Goal: Information Seeking & Learning: Learn about a topic

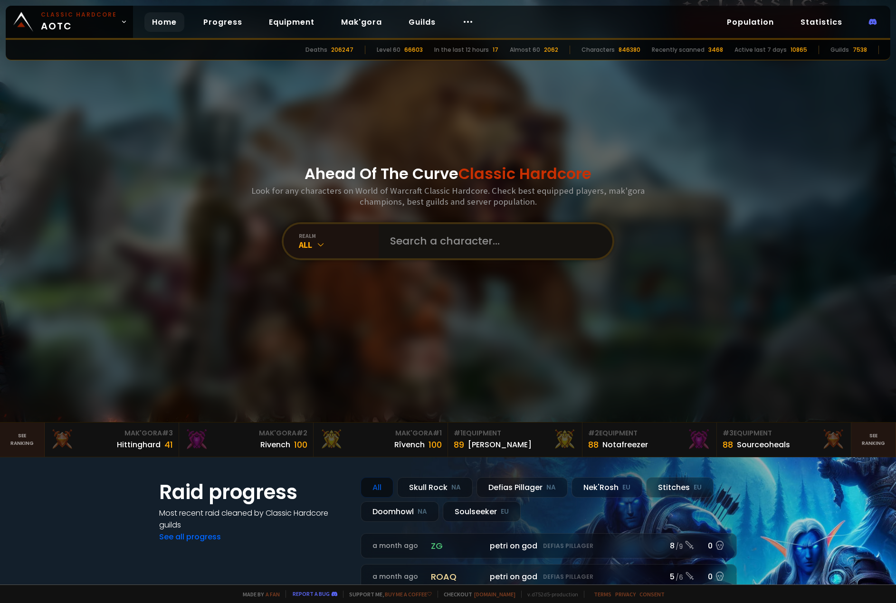
click at [430, 236] on input "text" at bounding box center [492, 241] width 217 height 34
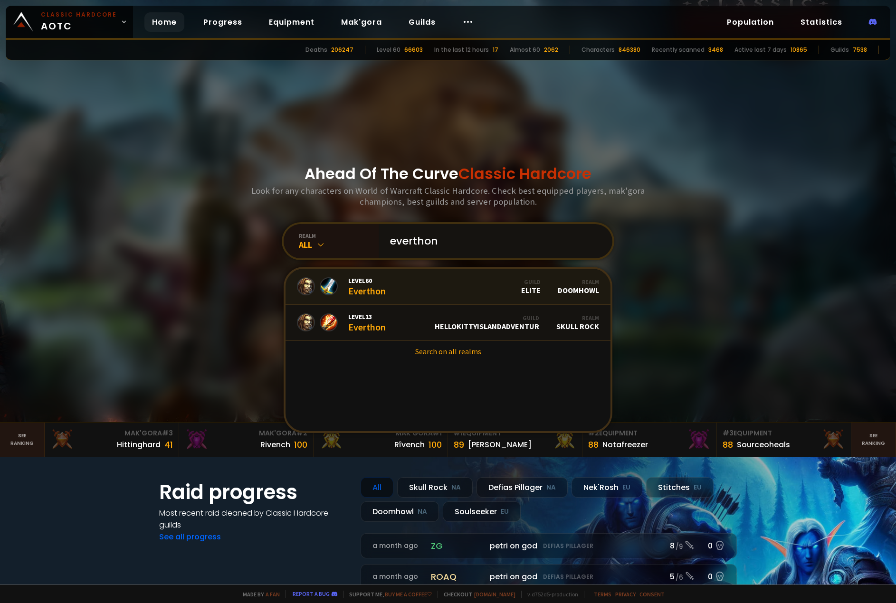
type input "everthon"
click at [352, 294] on div "Level 60 Everthon" at bounding box center [367, 286] width 38 height 20
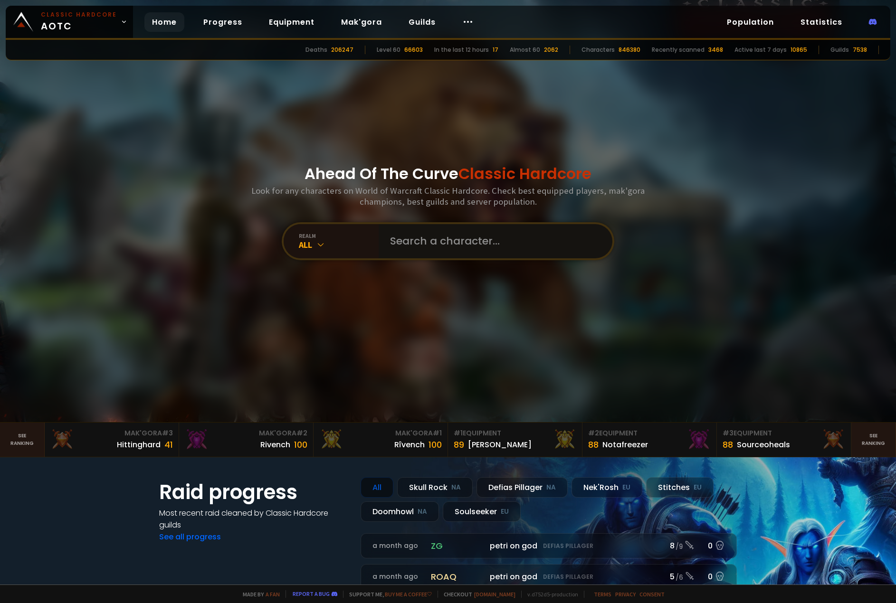
click at [481, 252] on input "text" at bounding box center [492, 241] width 217 height 34
click at [180, 20] on div "Home Progress Equipment Mak'gora Guilds" at bounding box center [313, 22] width 360 height 31
click at [176, 23] on link "Home" at bounding box center [164, 21] width 40 height 19
click at [287, 25] on link "Equipment" at bounding box center [291, 21] width 61 height 19
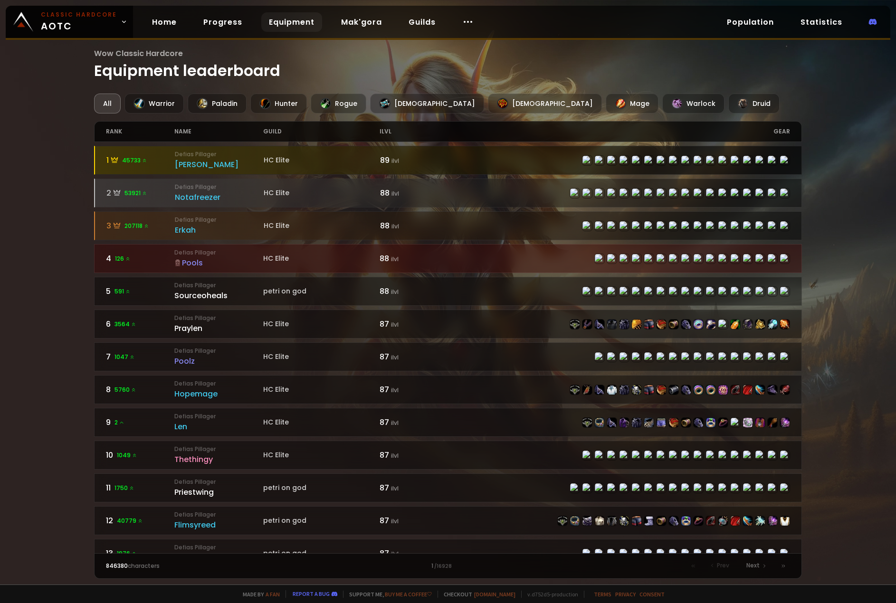
click at [191, 156] on small "Defias Pillager" at bounding box center [219, 154] width 89 height 9
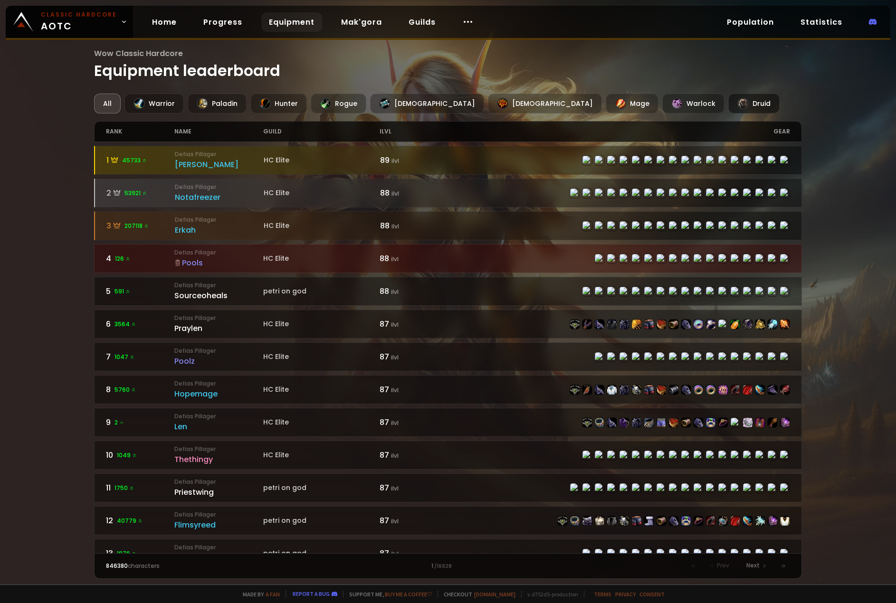
click at [728, 108] on div "Druid" at bounding box center [753, 104] width 51 height 20
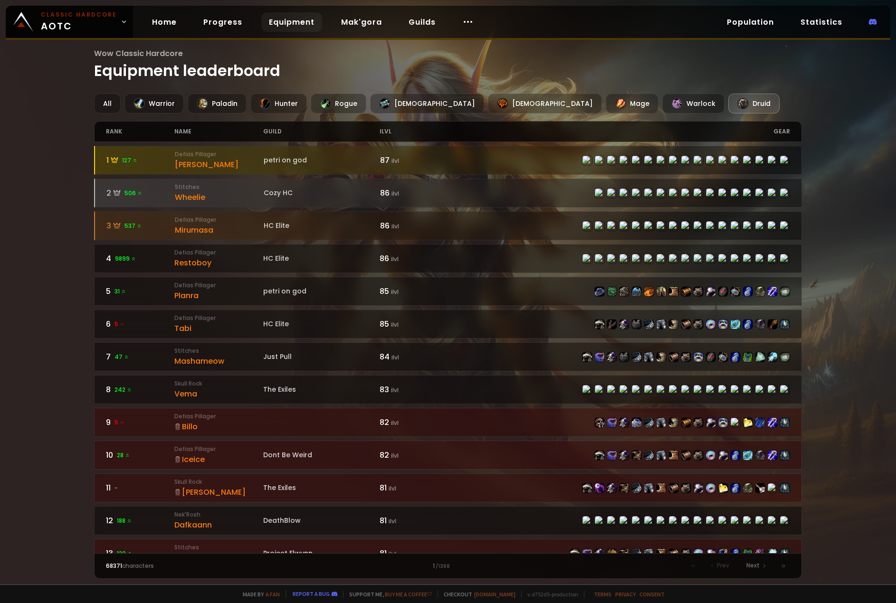
click at [728, 109] on div "Druid" at bounding box center [753, 104] width 51 height 20
click at [113, 105] on div "All" at bounding box center [107, 104] width 27 height 20
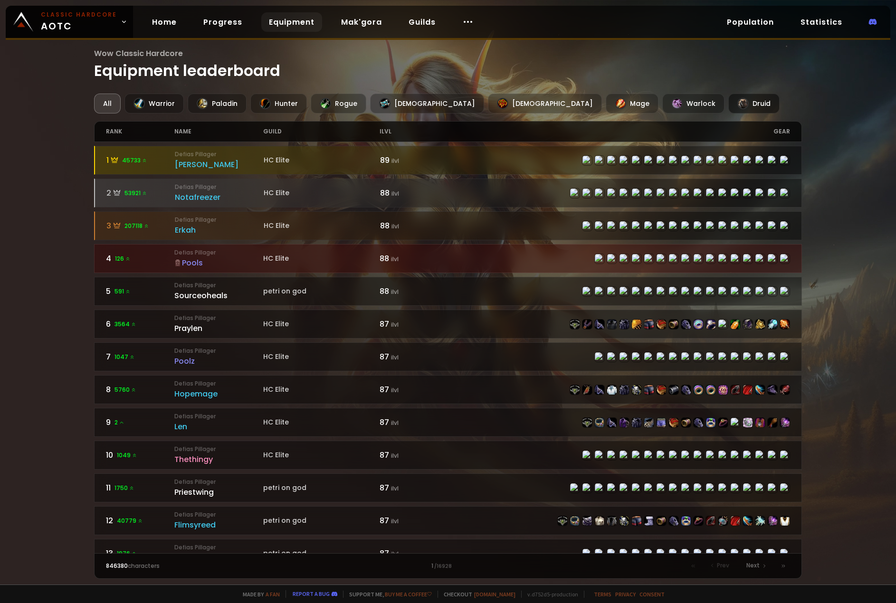
click at [728, 97] on div "Druid" at bounding box center [753, 104] width 51 height 20
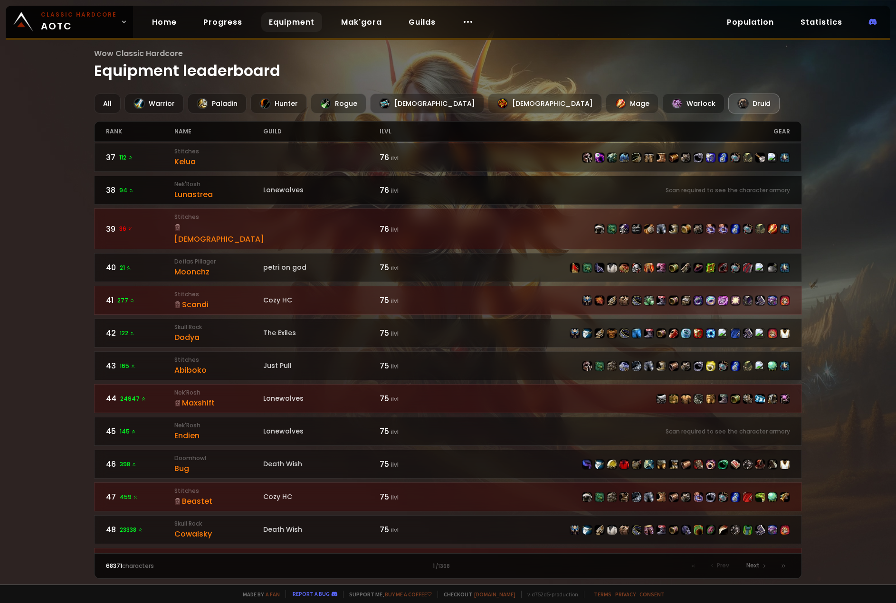
scroll to position [1231, 0]
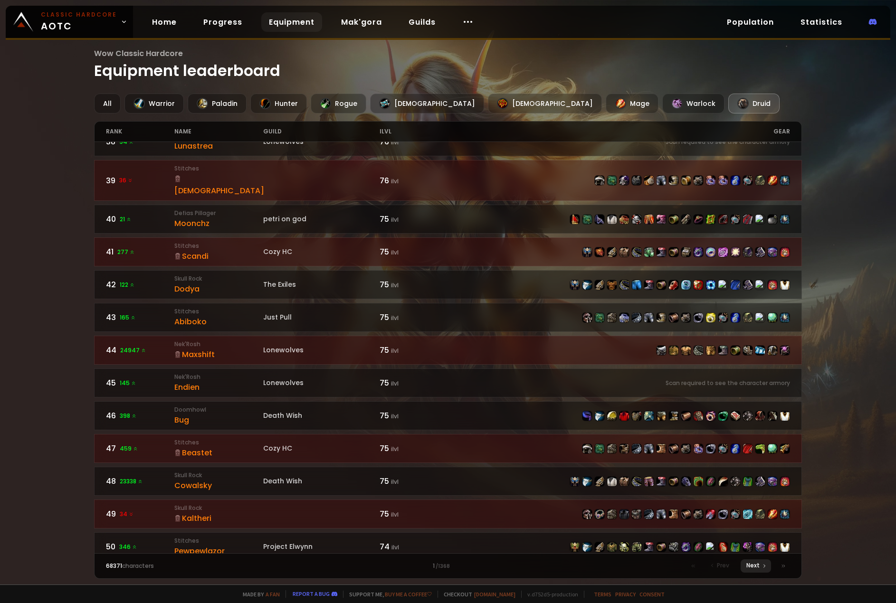
click at [758, 570] on div "Next" at bounding box center [755, 565] width 30 height 13
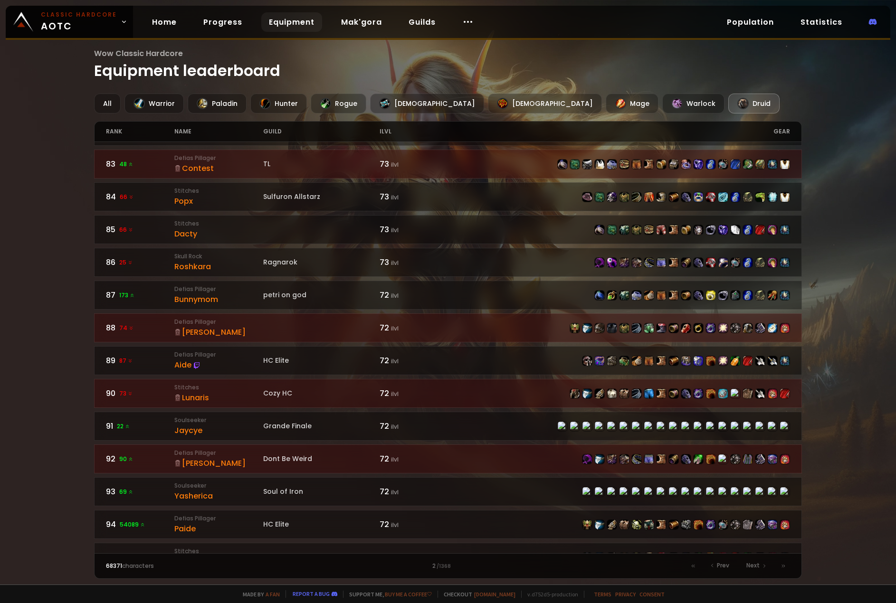
scroll to position [1231, 0]
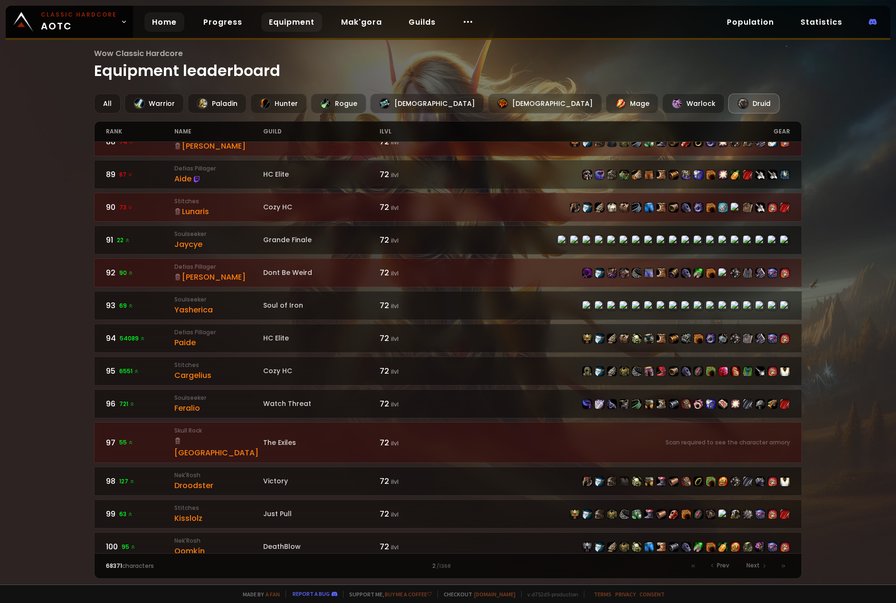
click at [163, 24] on link "Home" at bounding box center [164, 21] width 40 height 19
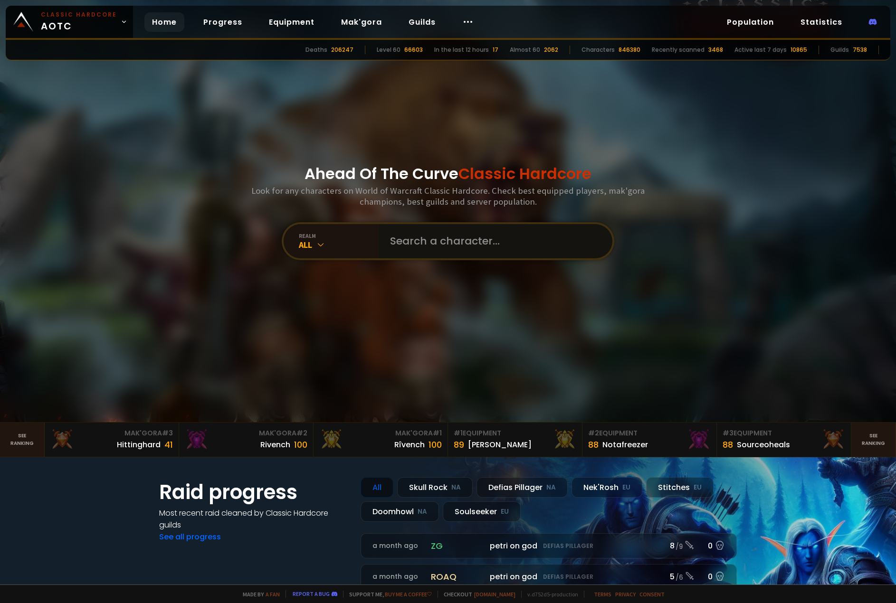
click at [457, 246] on input "text" at bounding box center [492, 241] width 217 height 34
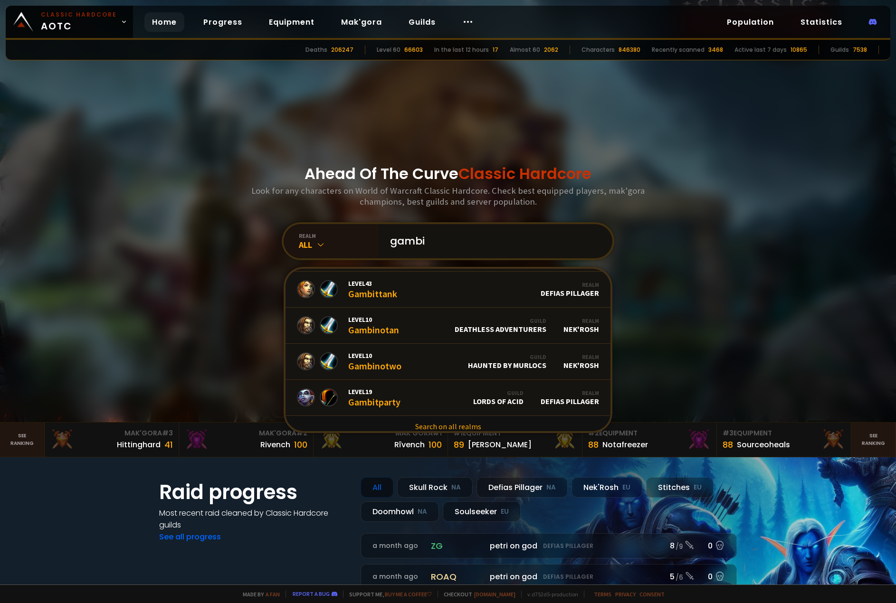
scroll to position [580, 0]
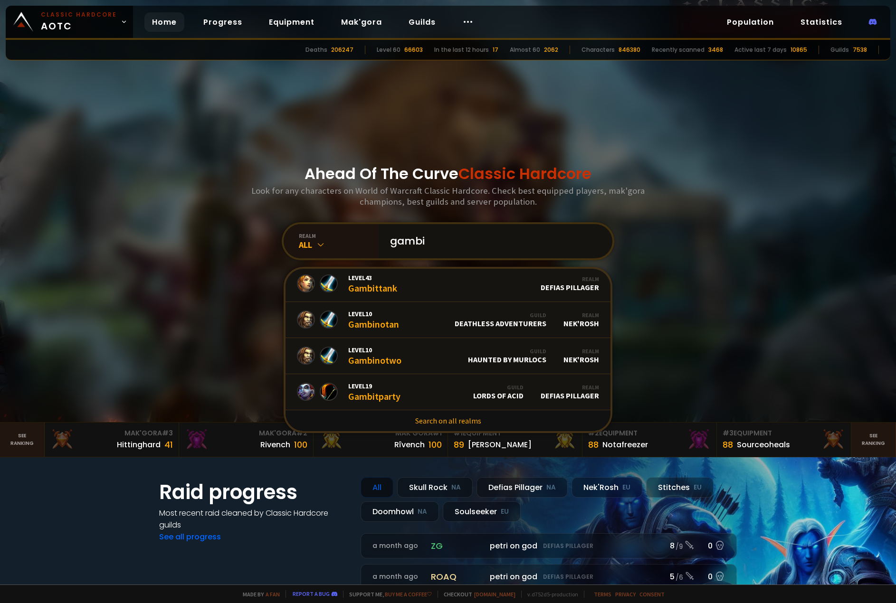
drag, startPoint x: 433, startPoint y: 240, endPoint x: 394, endPoint y: 247, distance: 39.7
click at [392, 248] on input "gambi" at bounding box center [492, 241] width 217 height 34
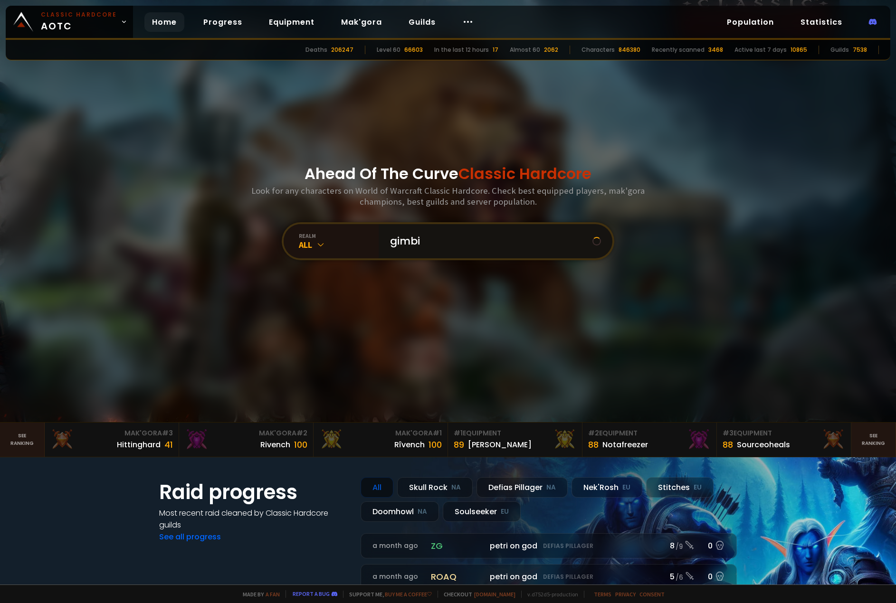
scroll to position [0, 0]
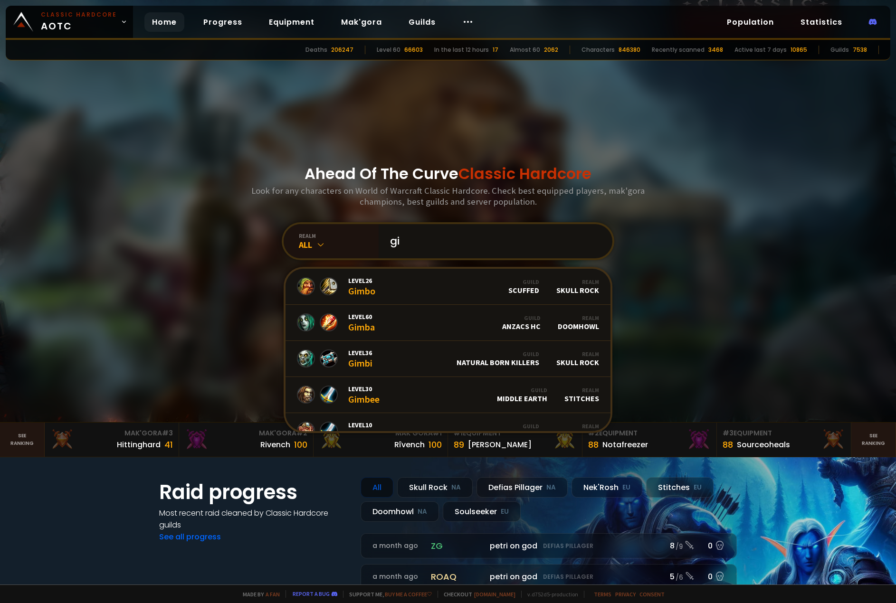
type input "g"
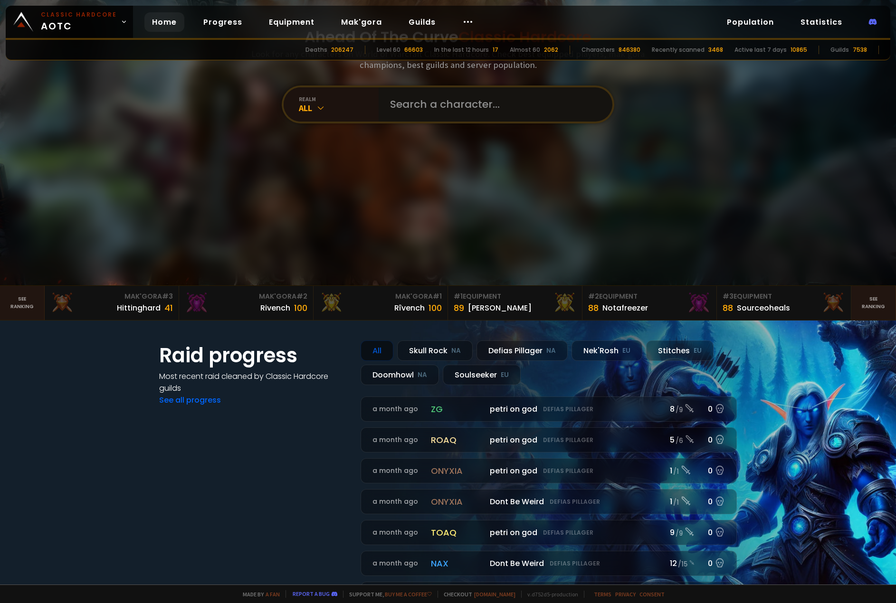
scroll to position [142, 0]
